Goal: Information Seeking & Learning: Learn about a topic

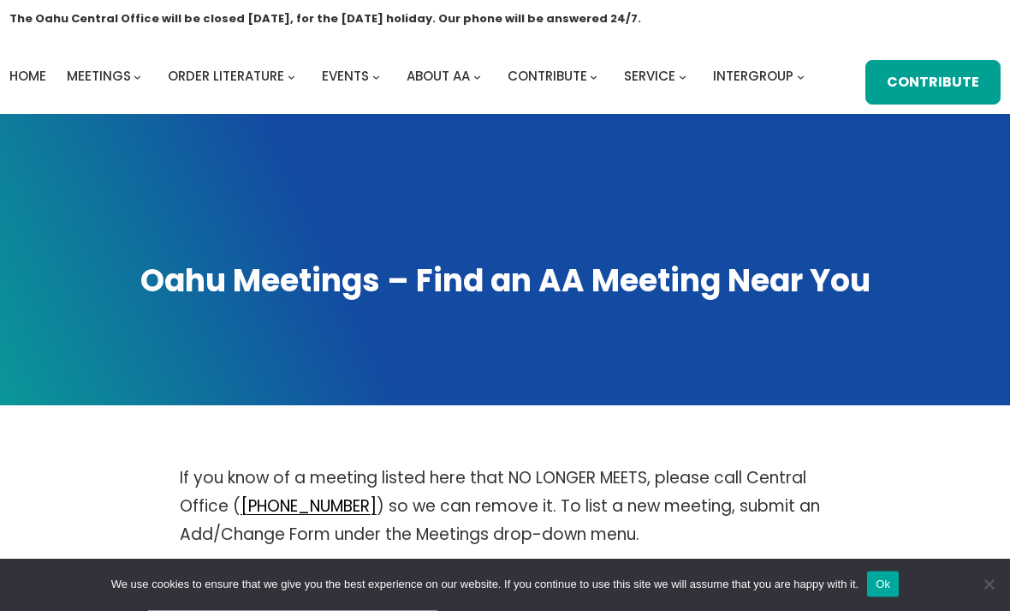
scroll to position [52, 0]
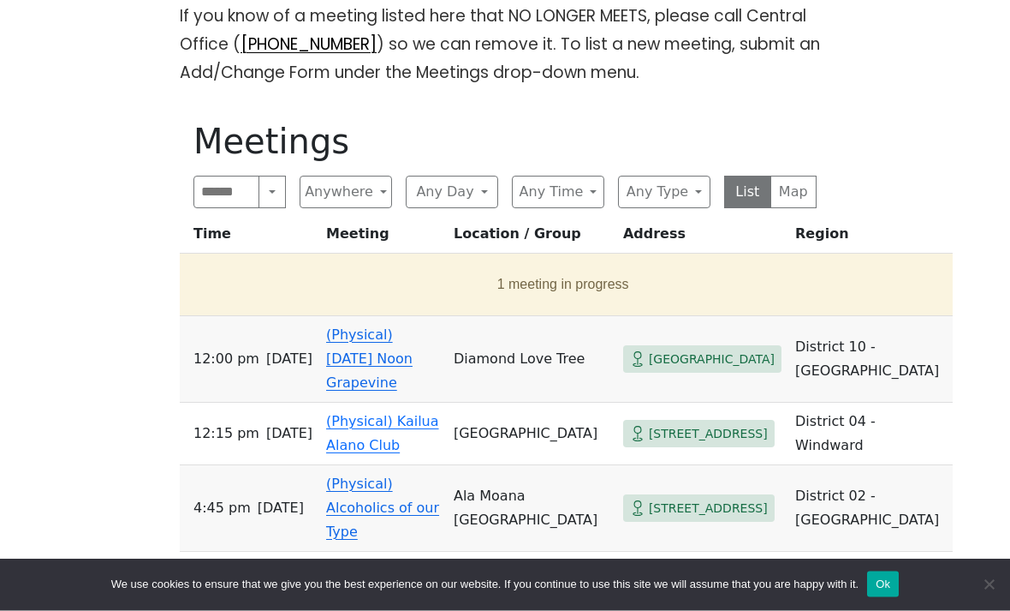
click at [660, 195] on button "Any Type" at bounding box center [664, 192] width 92 height 33
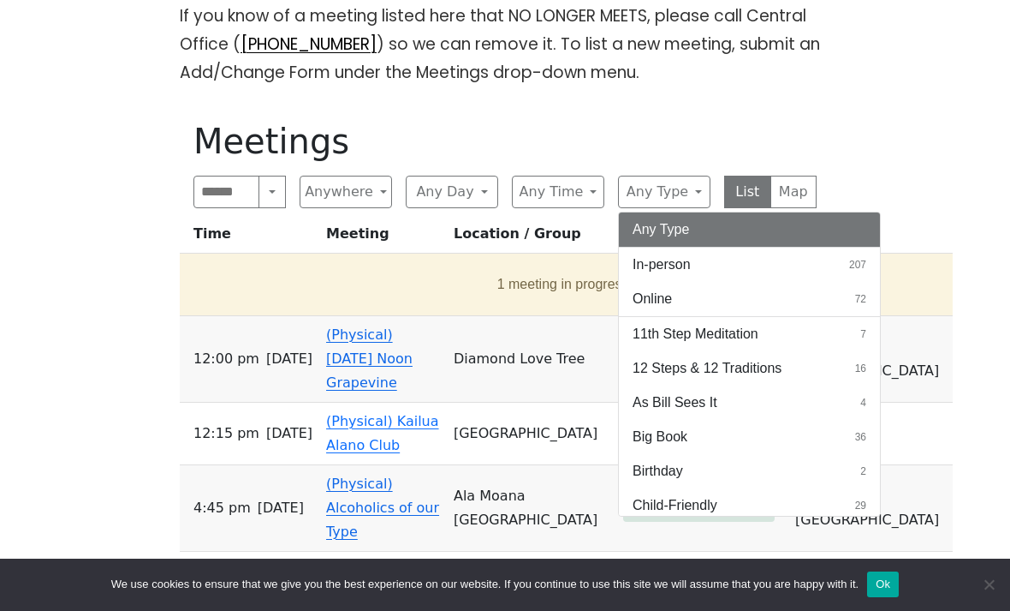
click at [792, 295] on button "Online 72" at bounding box center [749, 299] width 261 height 34
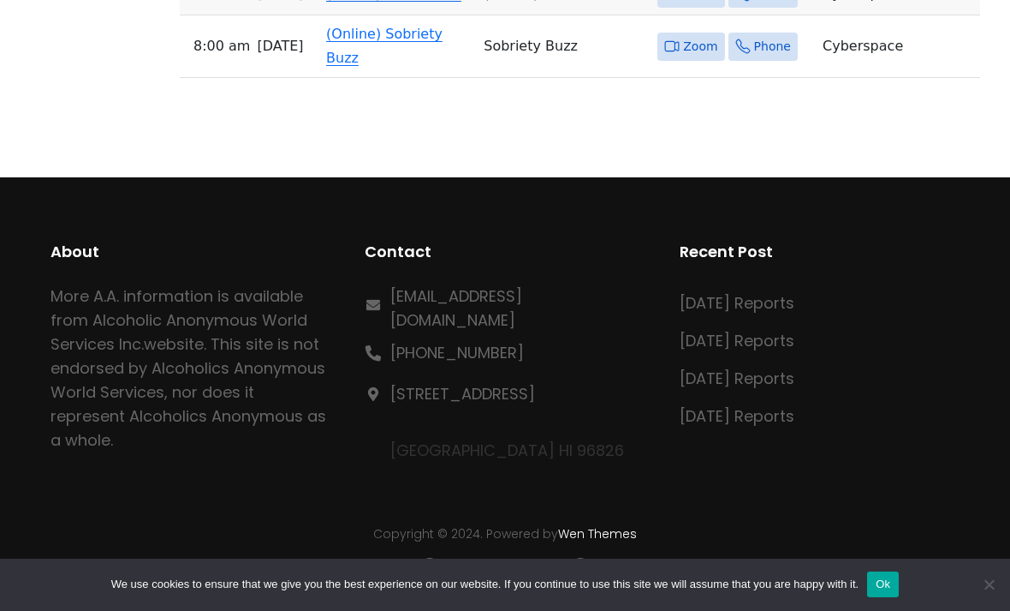
scroll to position [5170, 0]
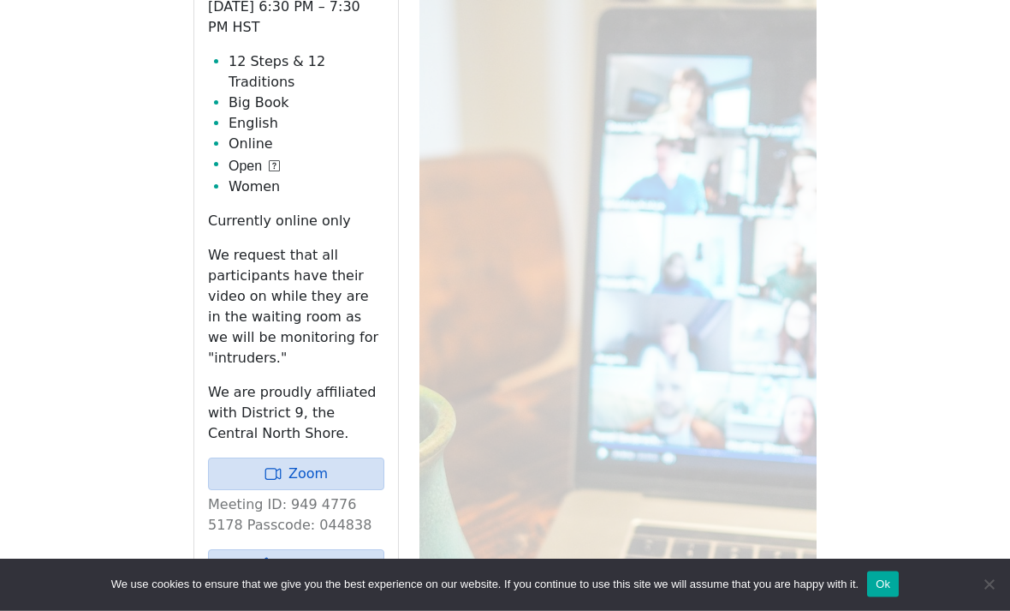
scroll to position [810, 0]
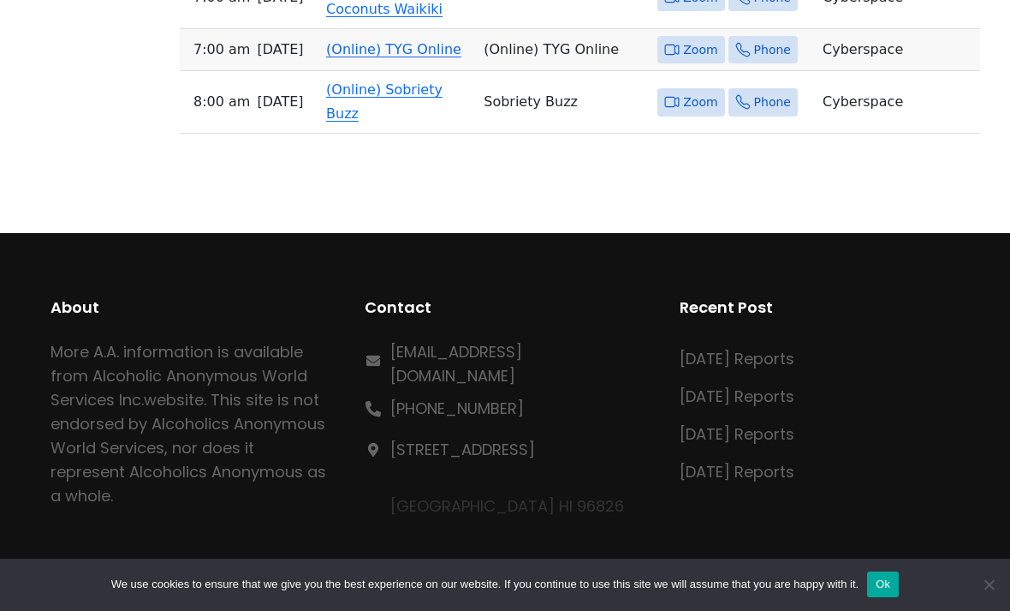
scroll to position [5094, 0]
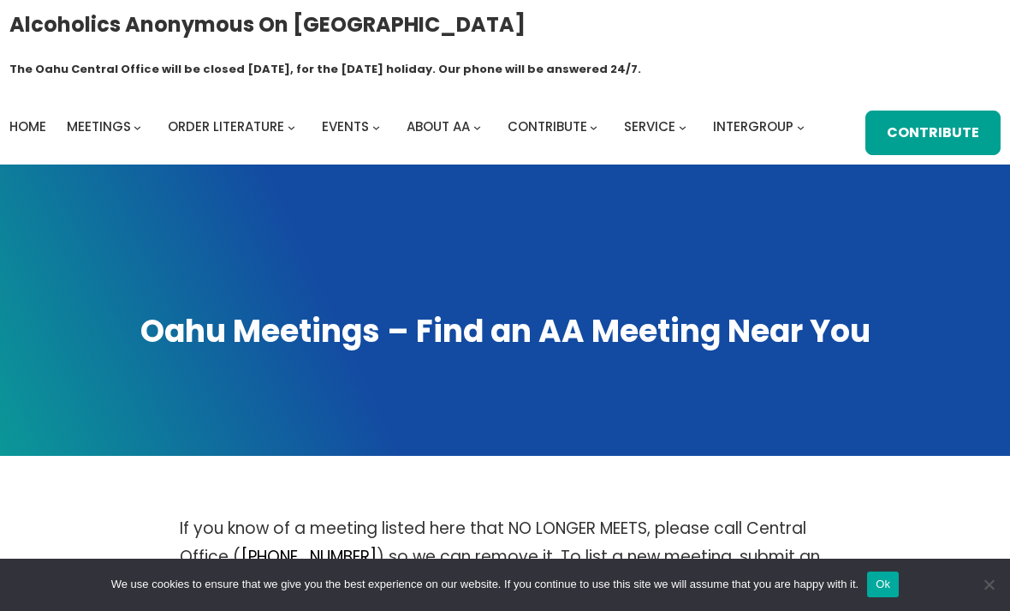
scroll to position [618, 0]
